Goal: Obtain resource: Obtain resource

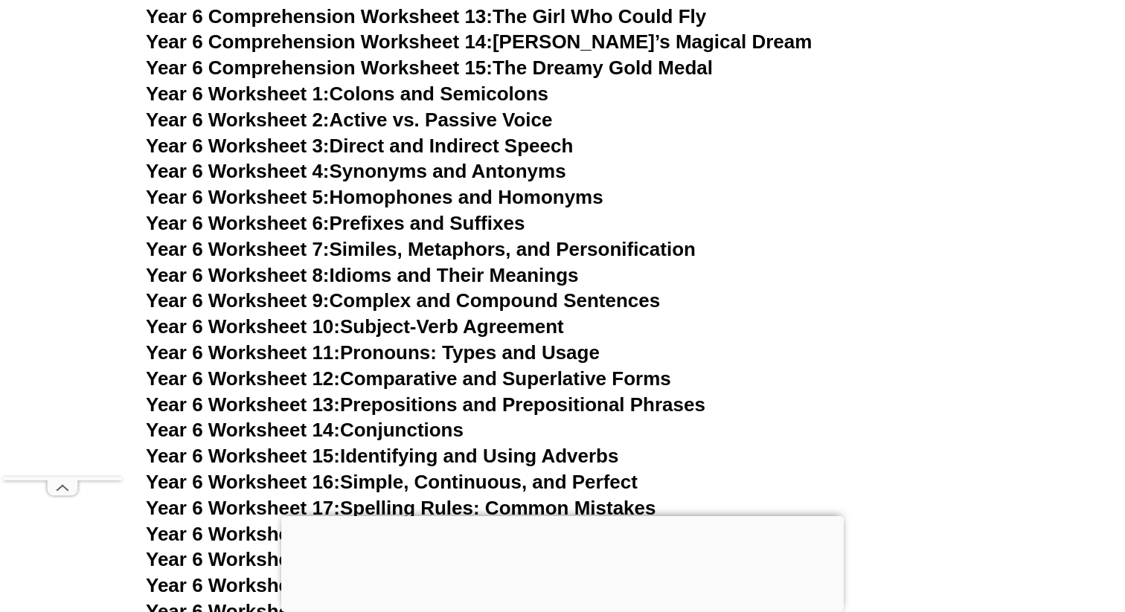
scroll to position [8559, 0]
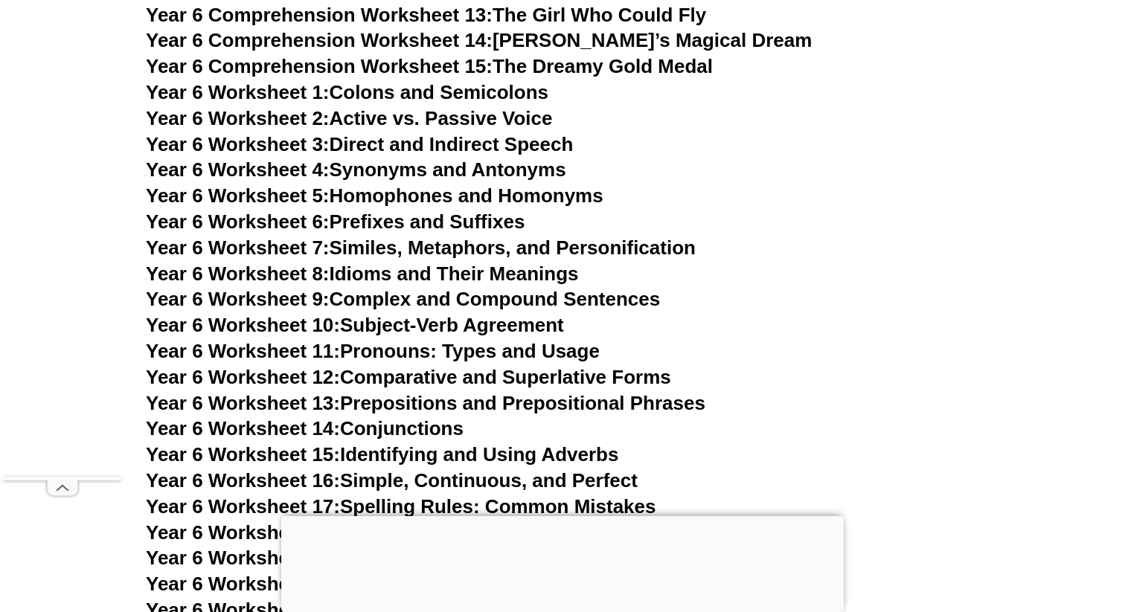
click at [518, 314] on link "Year 6 Worksheet 10: Subject-Verb Agreement" at bounding box center [355, 325] width 418 height 22
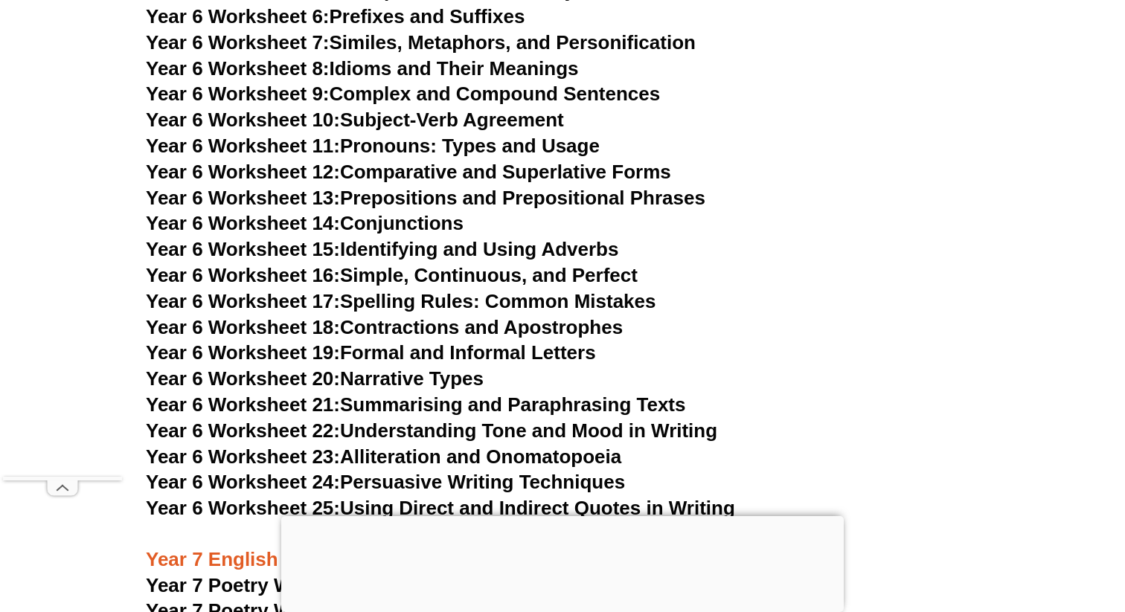
scroll to position [8793, 0]
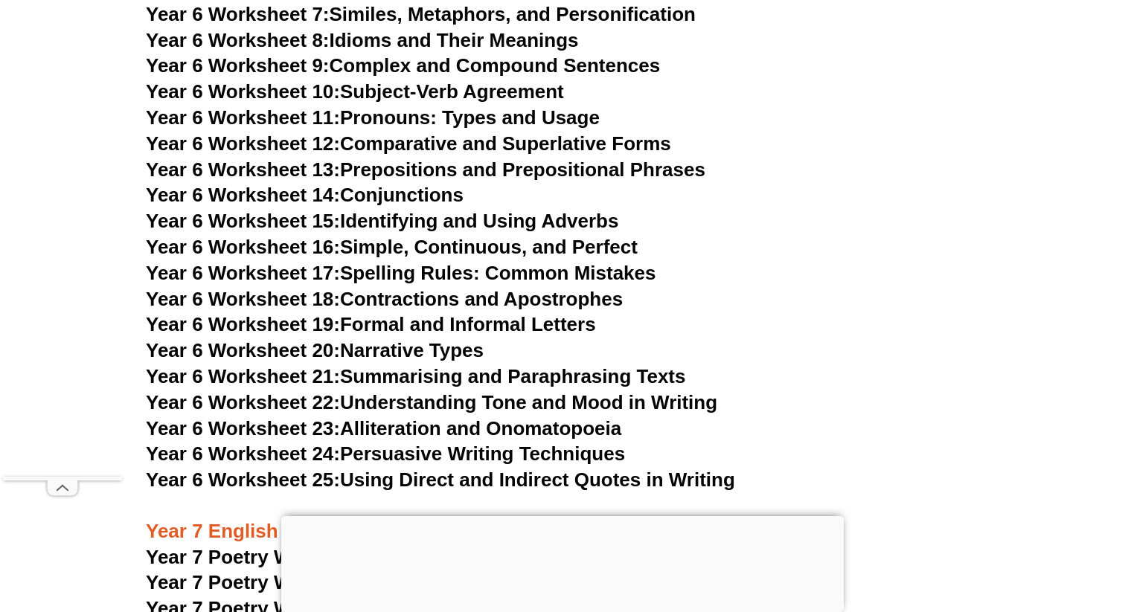
click at [504, 443] on link "Year 6 Worksheet 24: Persuasive Writing Techniques" at bounding box center [385, 454] width 479 height 22
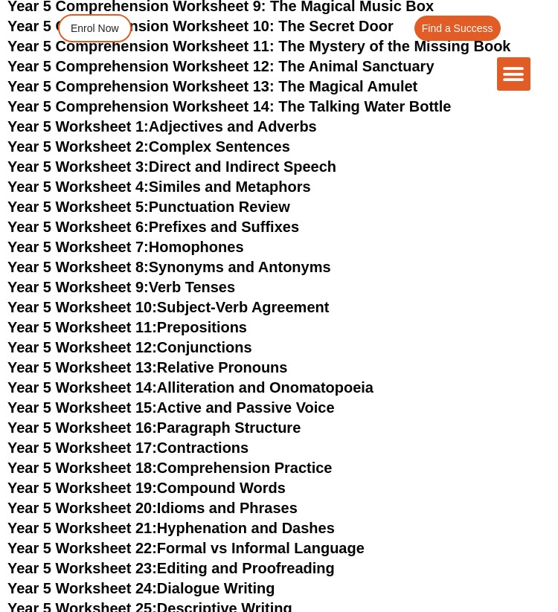
scroll to position [6227, 0]
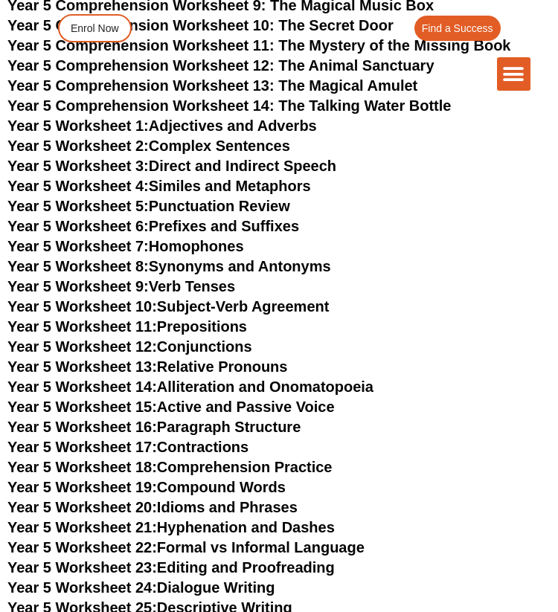
click at [275, 158] on link "Year 5 Worksheet 3: Direct and Indirect Speech" at bounding box center [171, 166] width 329 height 16
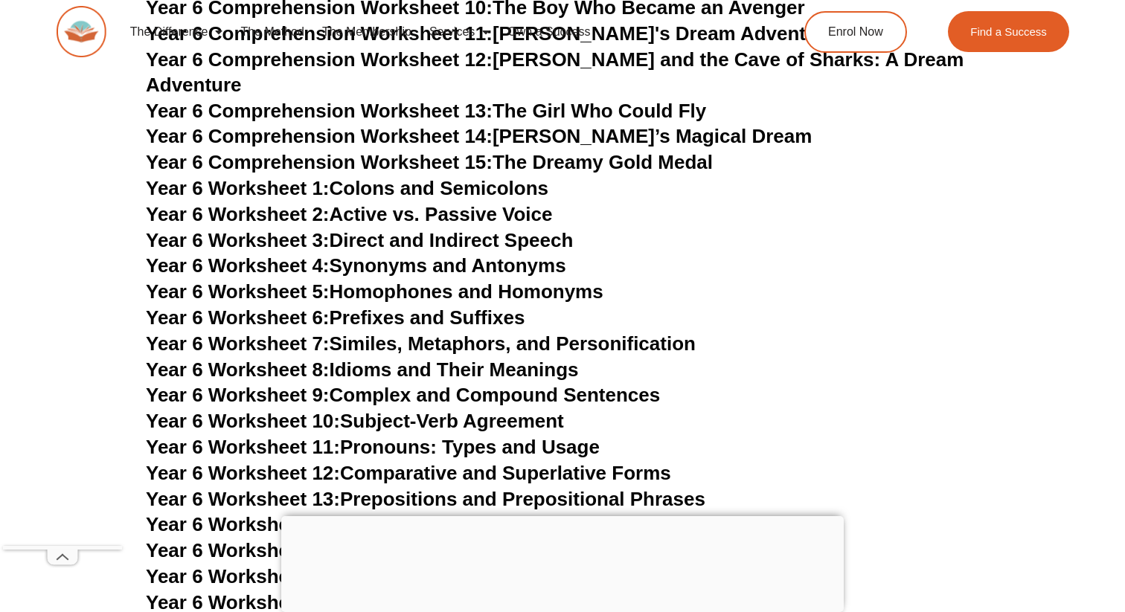
scroll to position [8469, 0]
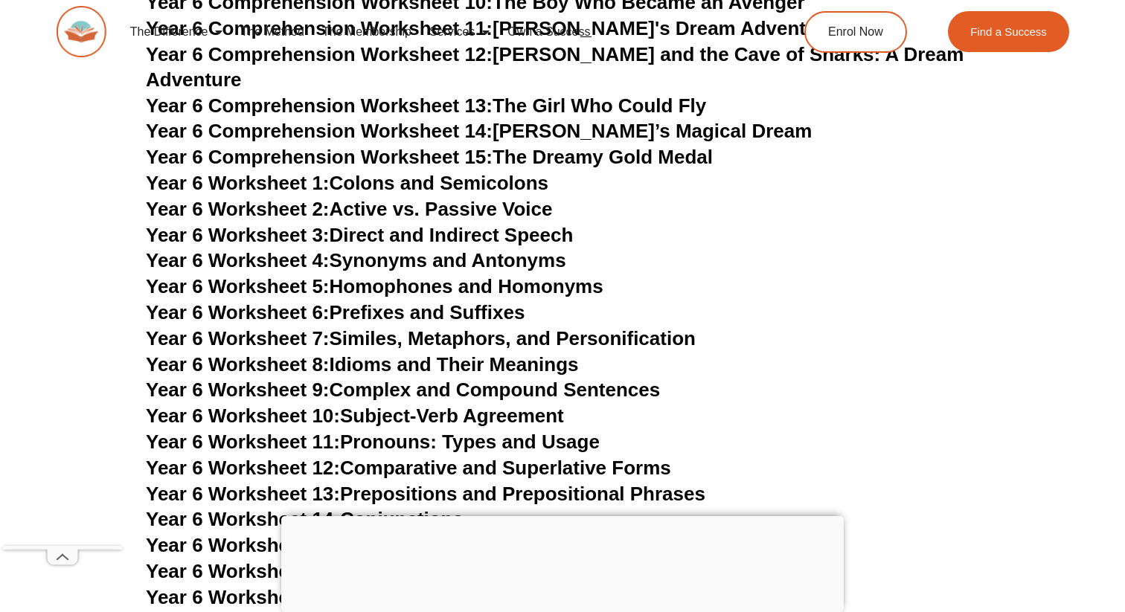
click at [430, 224] on link "Year 6 Worksheet 3: Direct and Indirect Speech" at bounding box center [359, 235] width 427 height 22
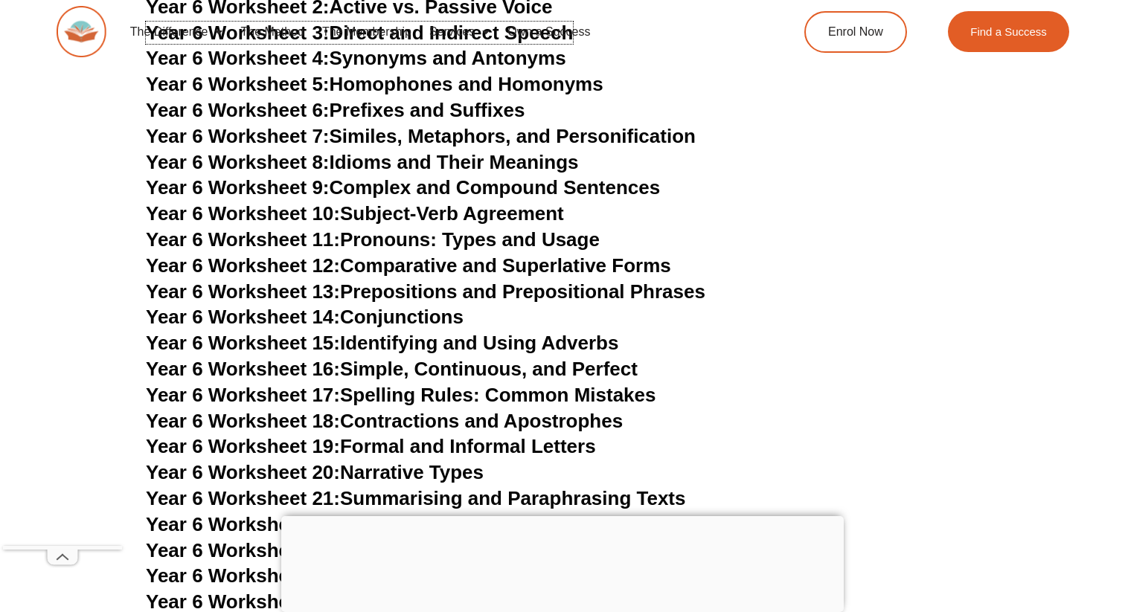
scroll to position [8672, 0]
click at [507, 383] on link "Year 6 Worksheet 17: Spelling Rules: Common Mistakes" at bounding box center [400, 394] width 509 height 22
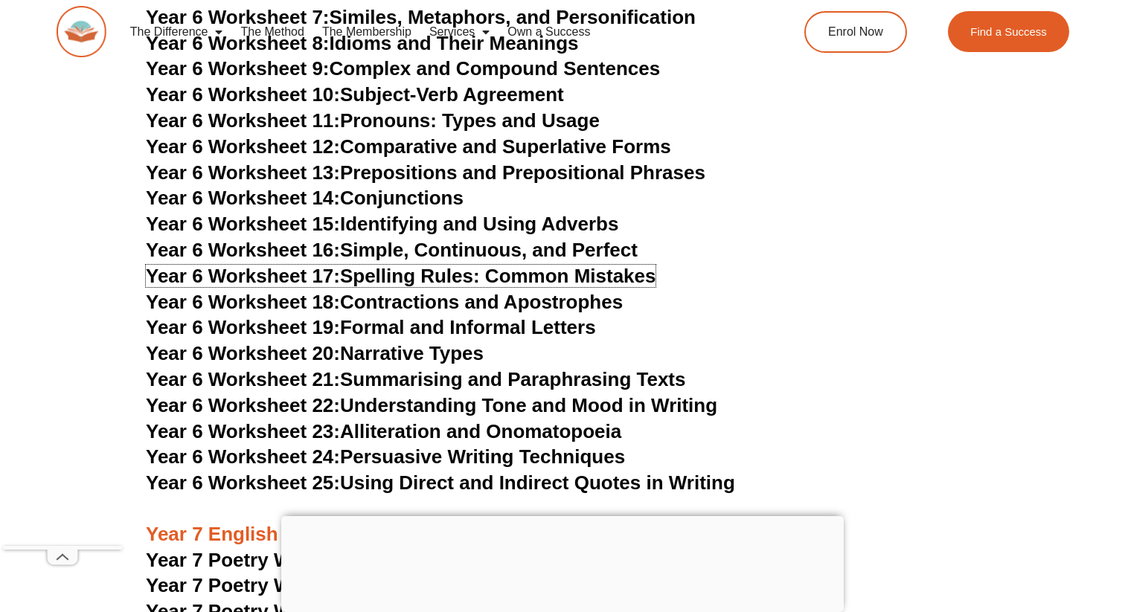
scroll to position [8791, 0]
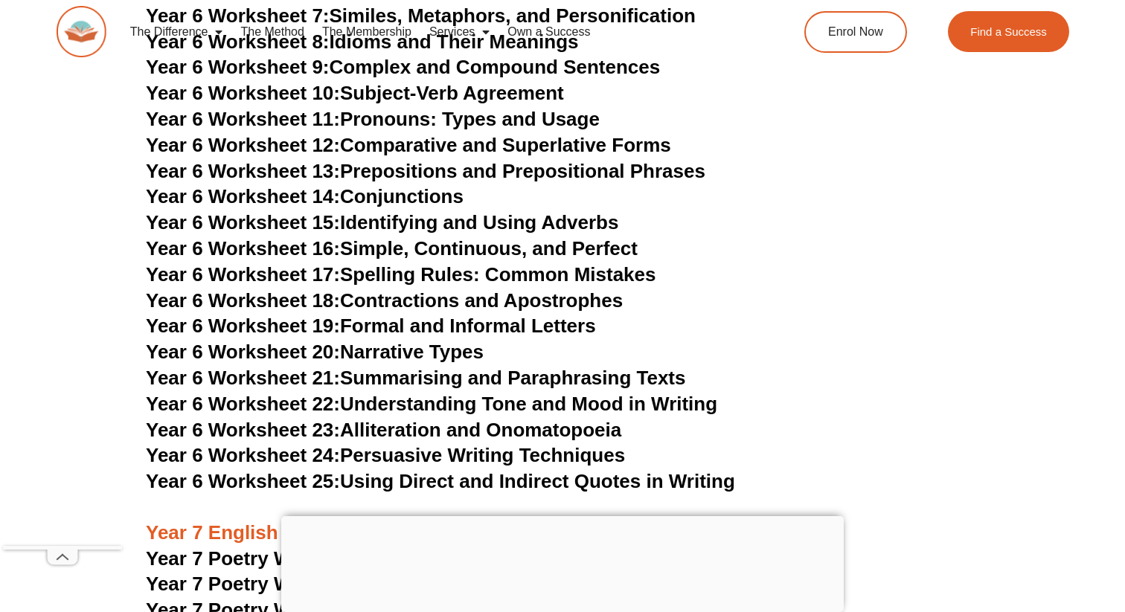
click at [443, 289] on link "Year 6 Worksheet 18: Contractions and Apostrophes" at bounding box center [384, 300] width 477 height 22
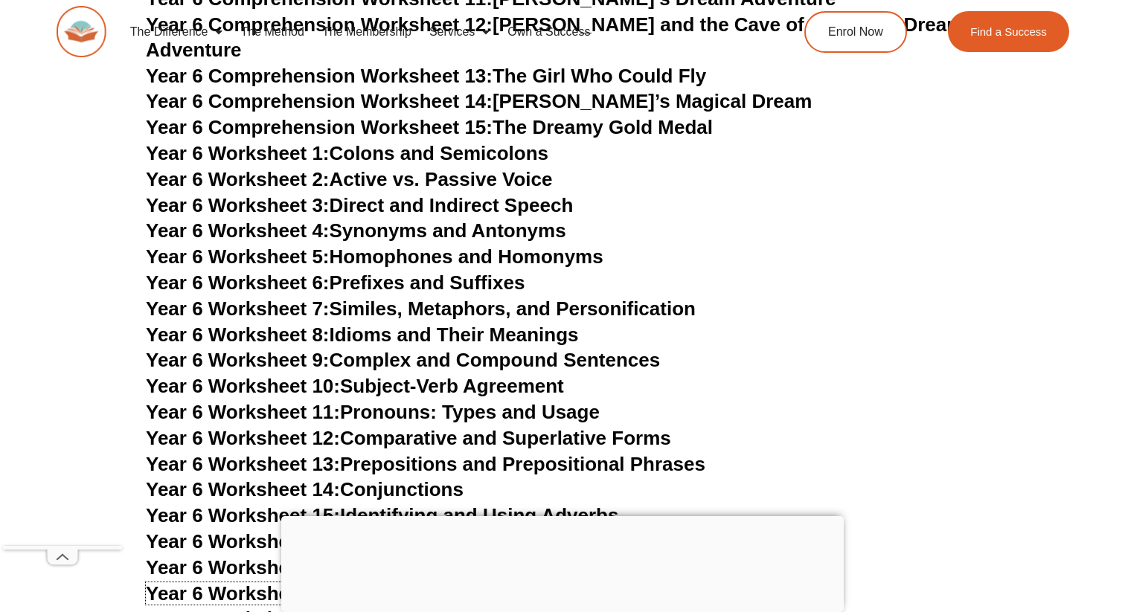
scroll to position [8496, 0]
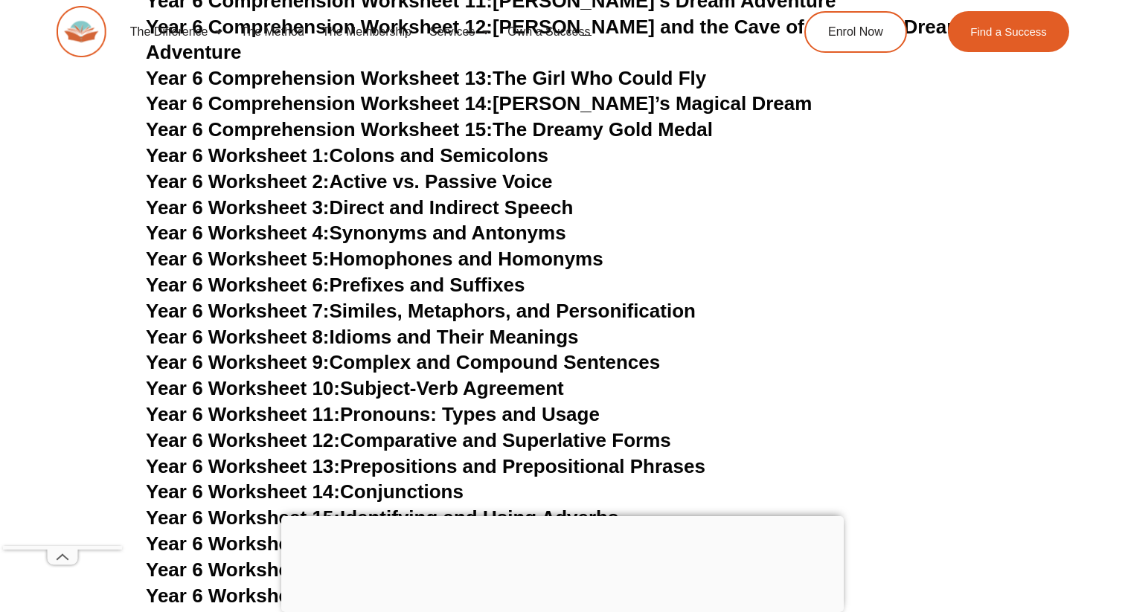
click at [538, 170] on link "Year 6 Worksheet 2: Active vs. Passive Voice" at bounding box center [349, 181] width 406 height 22
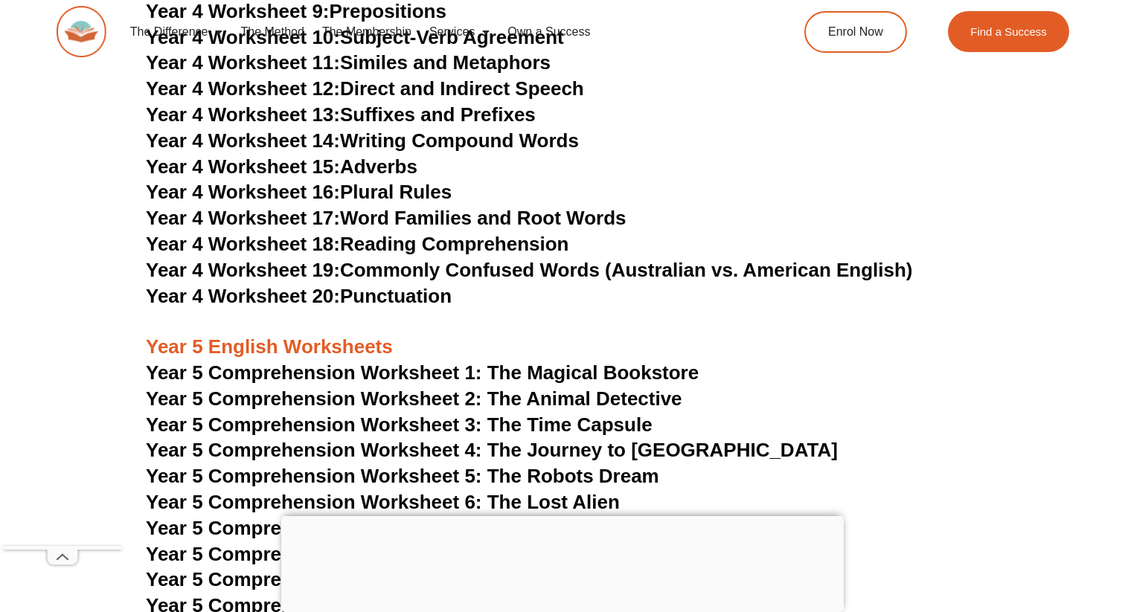
scroll to position [6749, 0]
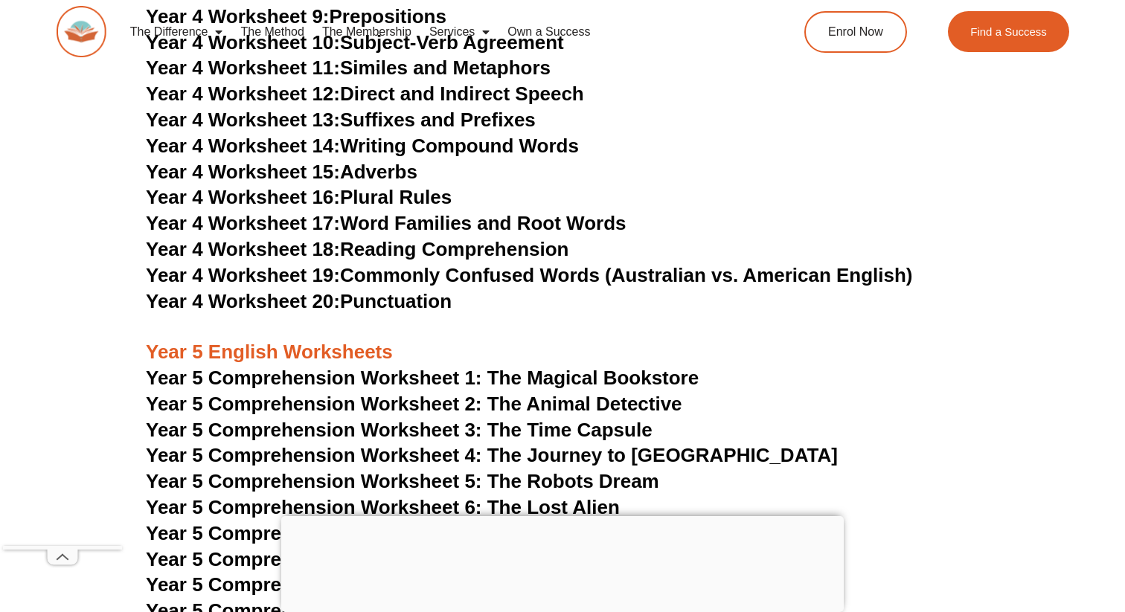
click at [459, 283] on link "Year 4 Worksheet 19: Commonly Confused Words (Australian vs. American English)" at bounding box center [529, 275] width 767 height 22
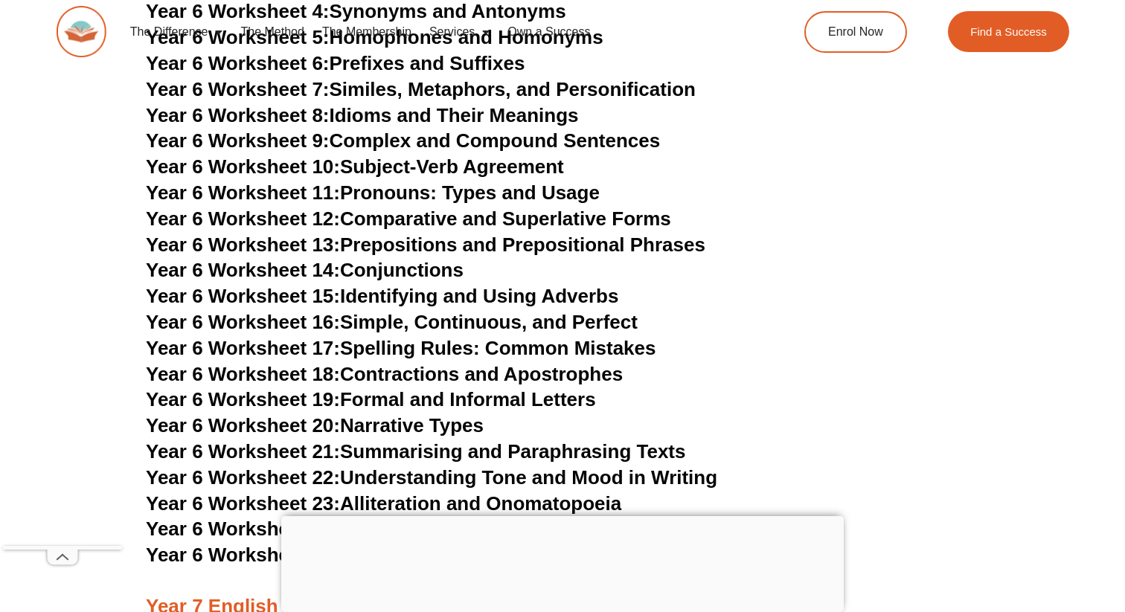
scroll to position [8713, 0]
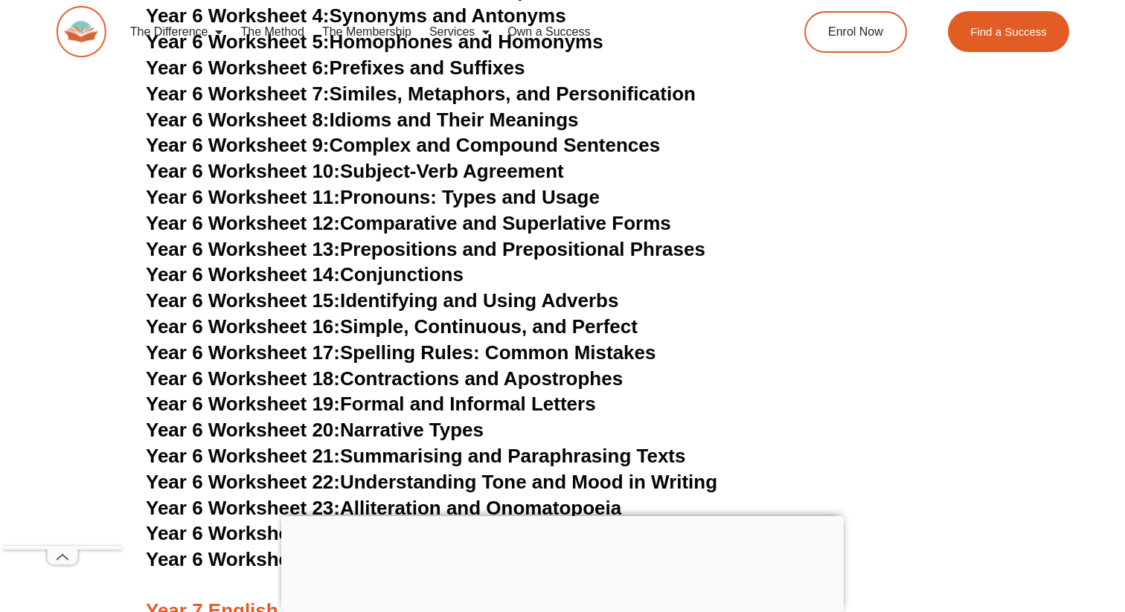
click at [466, 367] on link "Year 6 Worksheet 18: Contractions and Apostrophes" at bounding box center [384, 378] width 477 height 22
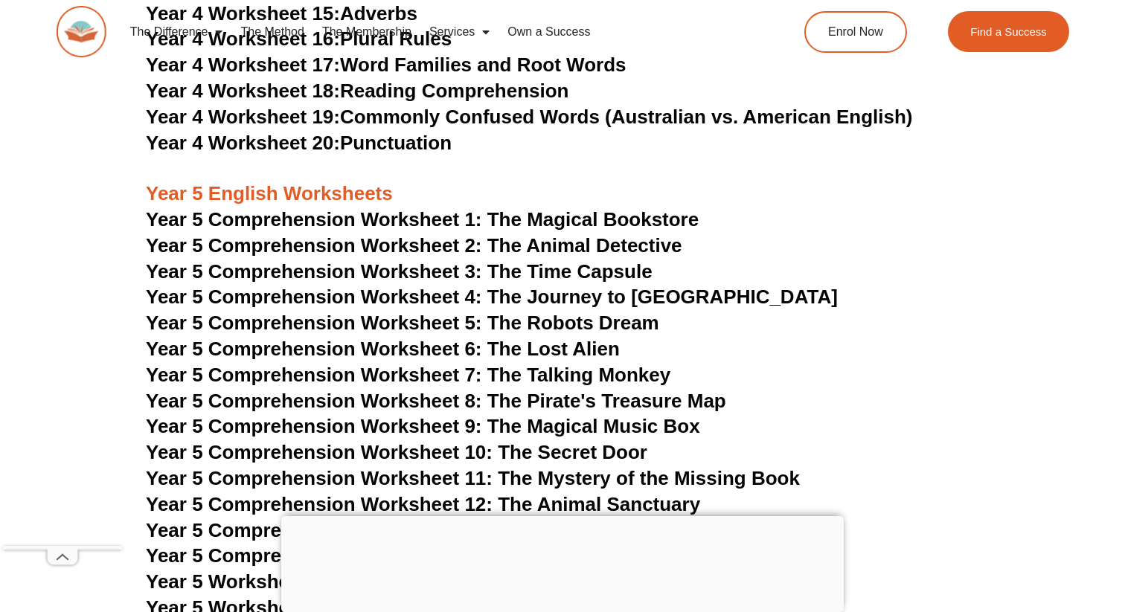
scroll to position [6906, 0]
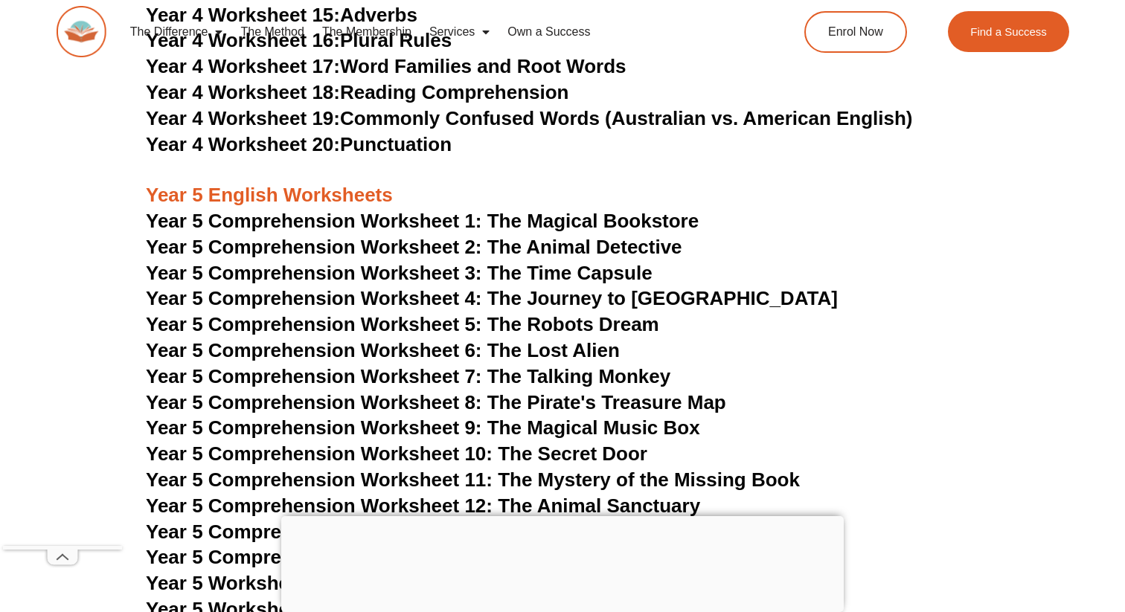
click at [579, 117] on link "Year 4 Worksheet 19: Commonly Confused Words (Australian vs. American English)" at bounding box center [529, 118] width 767 height 22
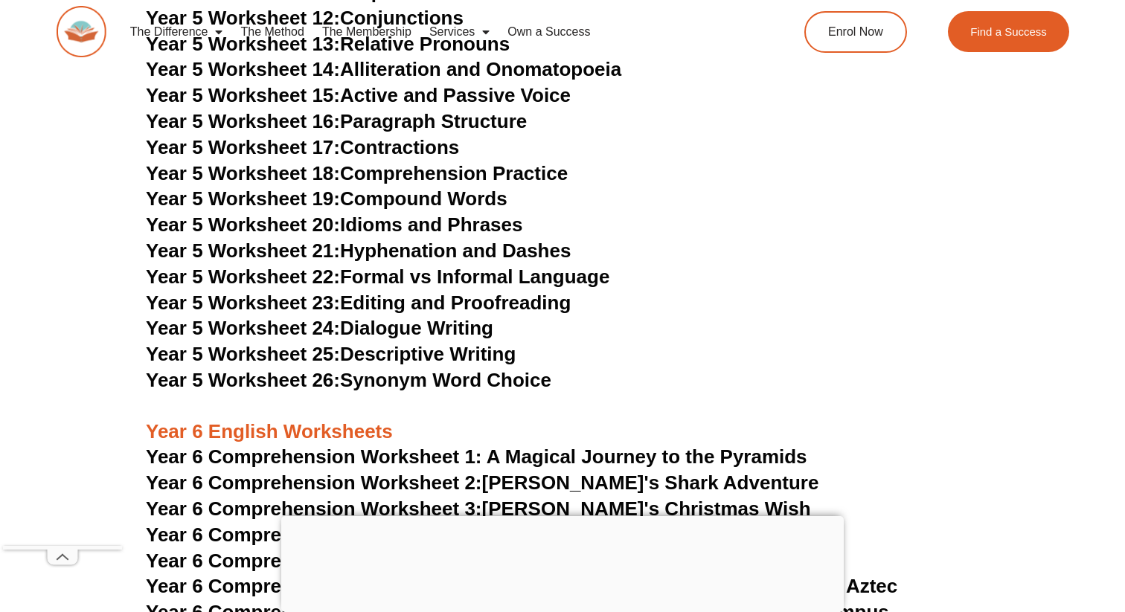
scroll to position [7758, 0]
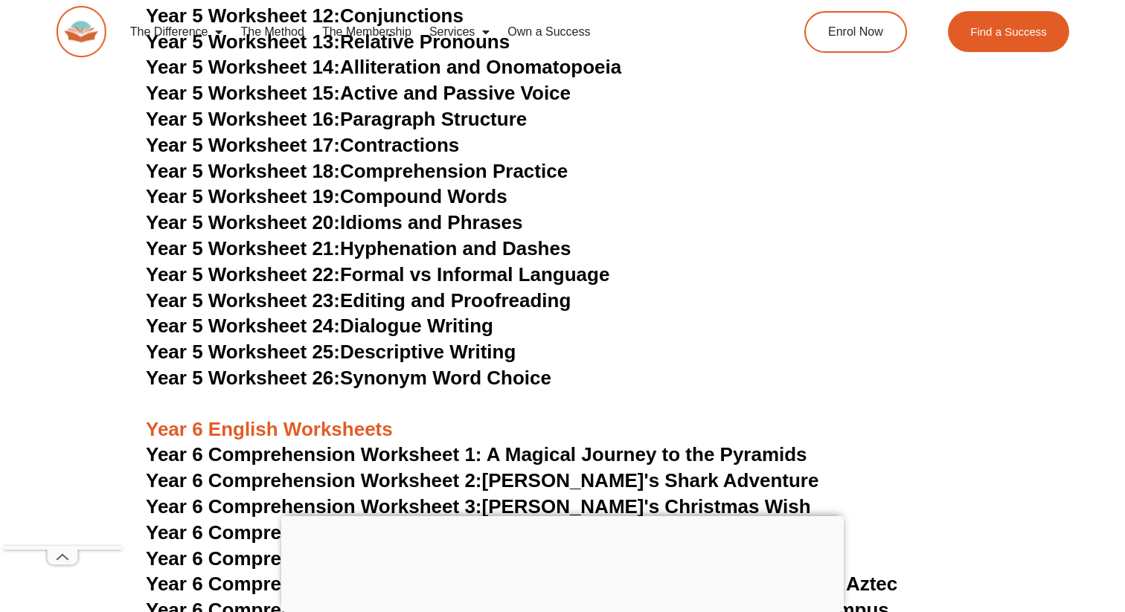
click at [446, 145] on link "Year 5 Worksheet 17: Contractions" at bounding box center [302, 145] width 313 height 22
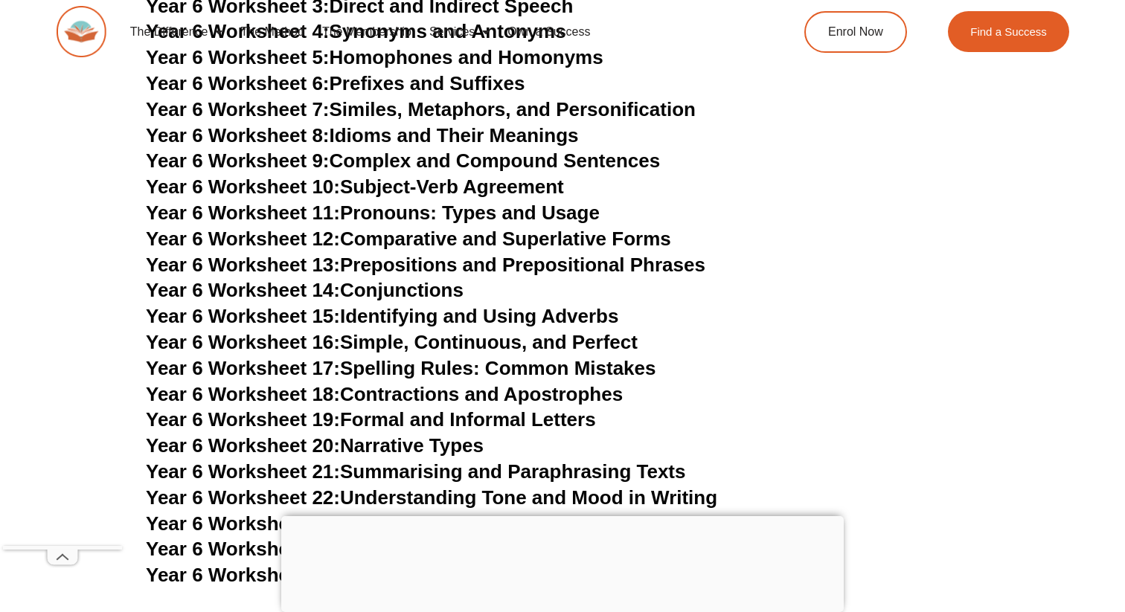
scroll to position [8703, 0]
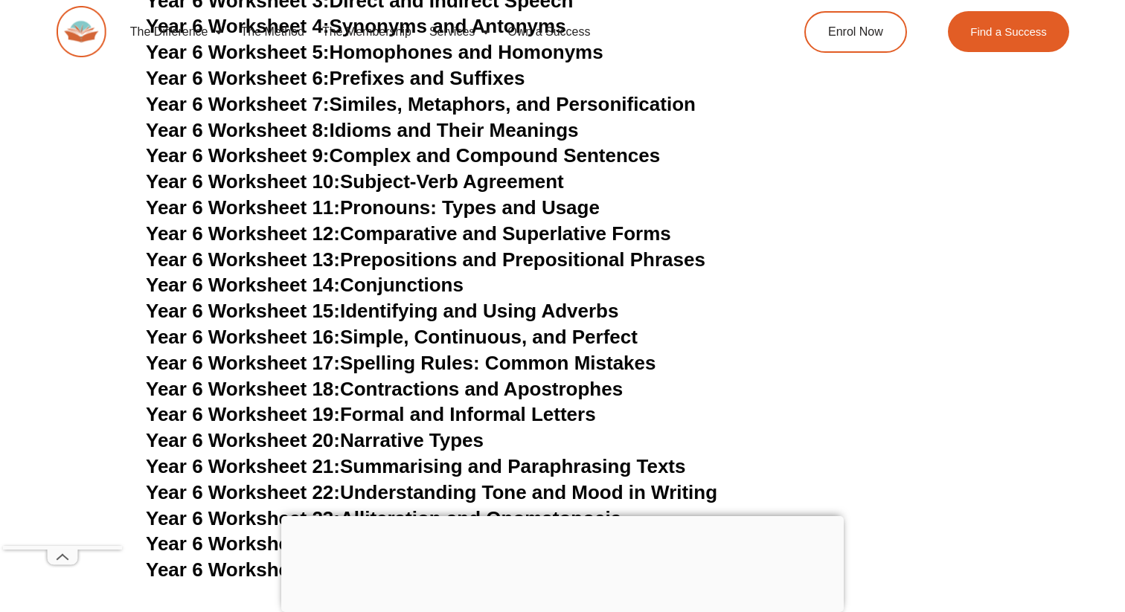
click at [443, 352] on link "Year 6 Worksheet 17: Spelling Rules: Common Mistakes" at bounding box center [400, 363] width 509 height 22
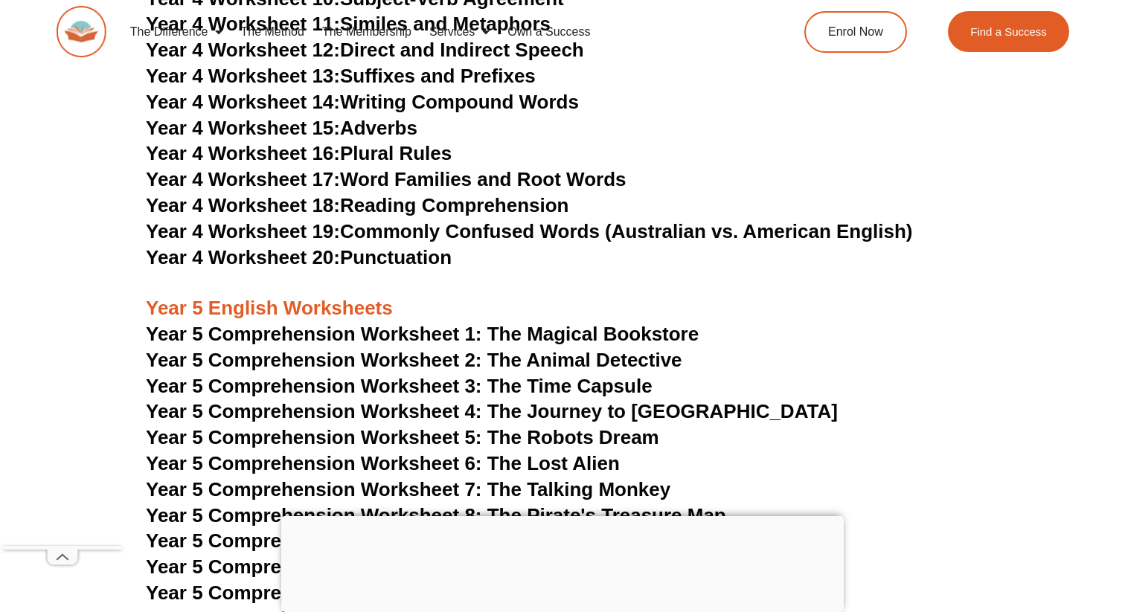
scroll to position [6788, 0]
